Goal: Information Seeking & Learning: Learn about a topic

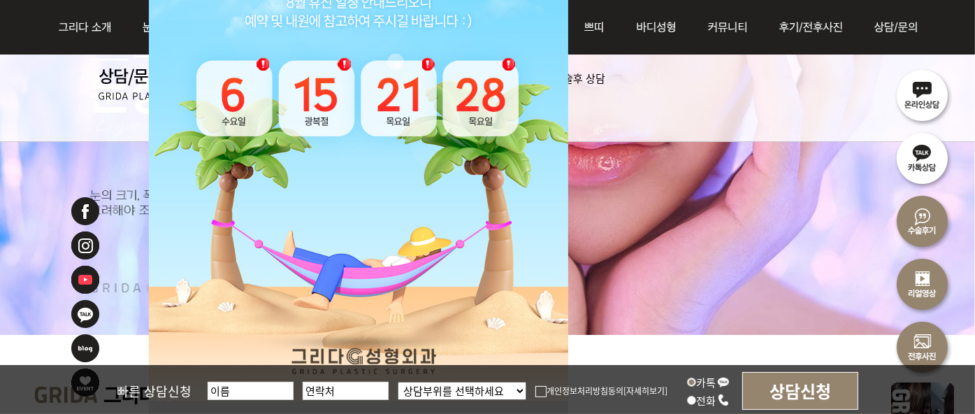
scroll to position [349, 0]
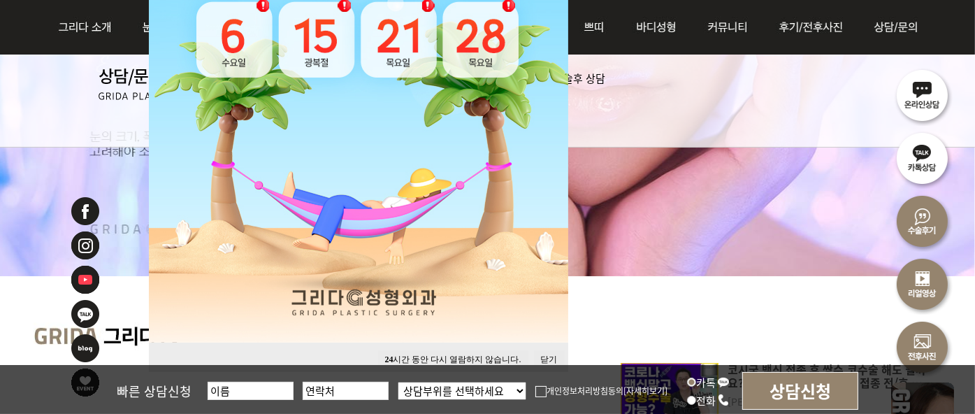
click at [471, 357] on button "24 시간 동안 다시 열람하지 않습니다." at bounding box center [453, 359] width 150 height 19
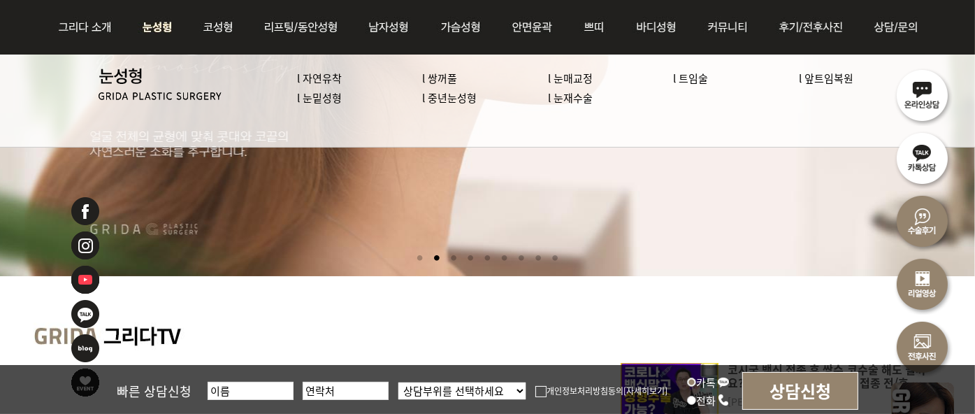
click at [696, 80] on link "l 트임술" at bounding box center [690, 78] width 35 height 15
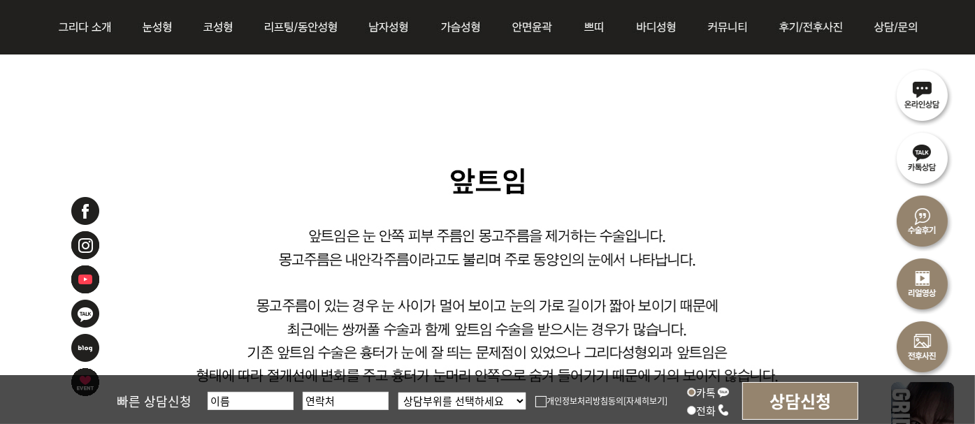
scroll to position [838, 0]
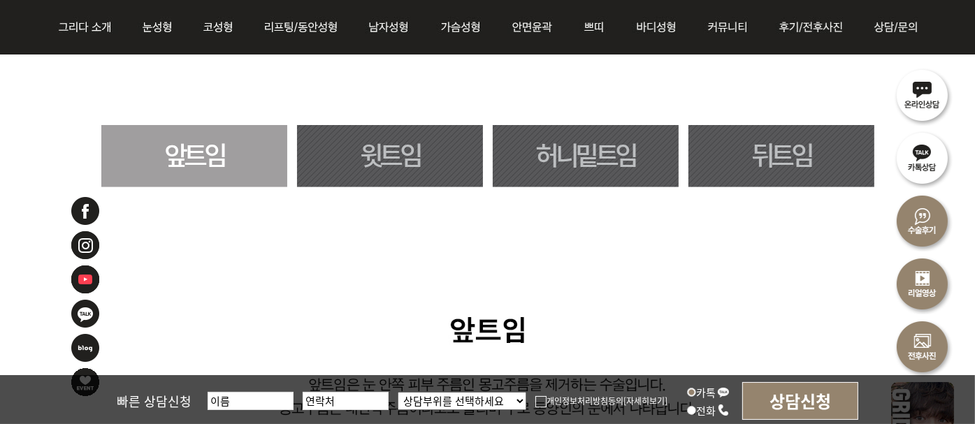
click at [603, 161] on link "허니밑트임" at bounding box center [586, 156] width 186 height 62
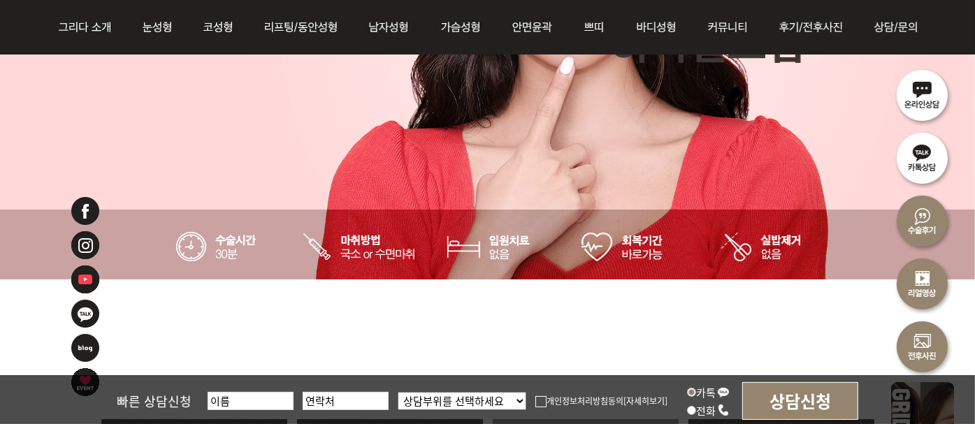
scroll to position [824, 0]
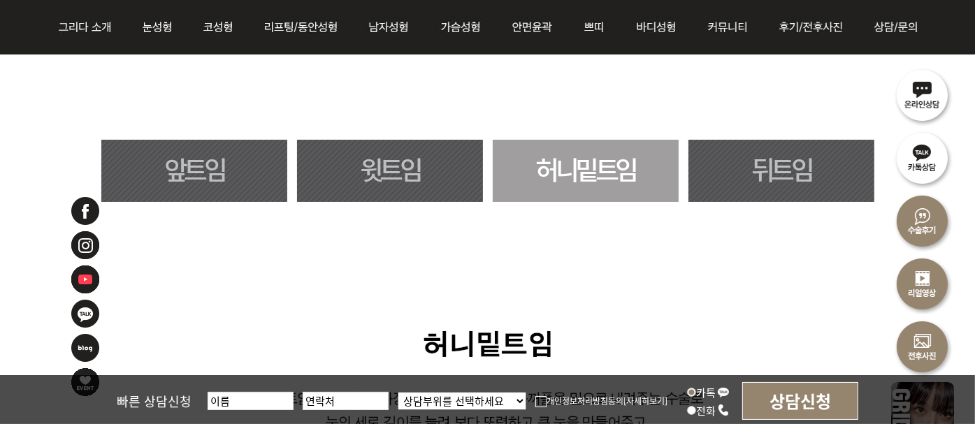
click at [762, 143] on link "뒤트임" at bounding box center [781, 171] width 186 height 62
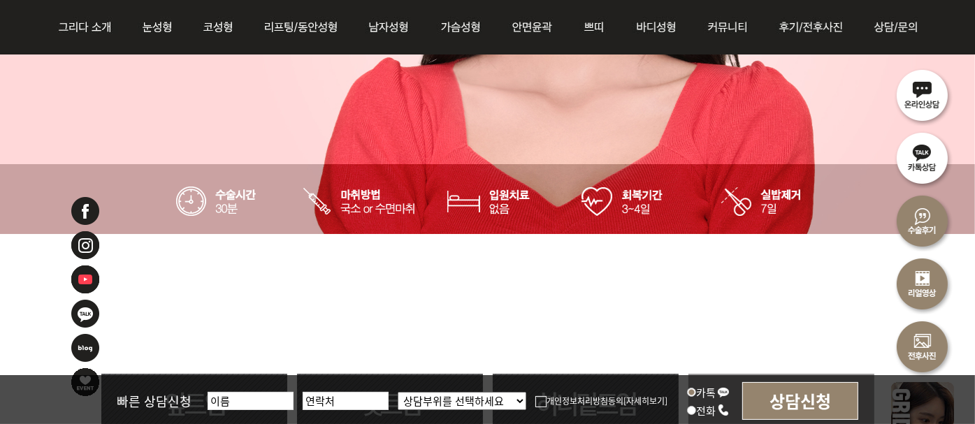
scroll to position [614, 0]
